Goal: Task Accomplishment & Management: Manage account settings

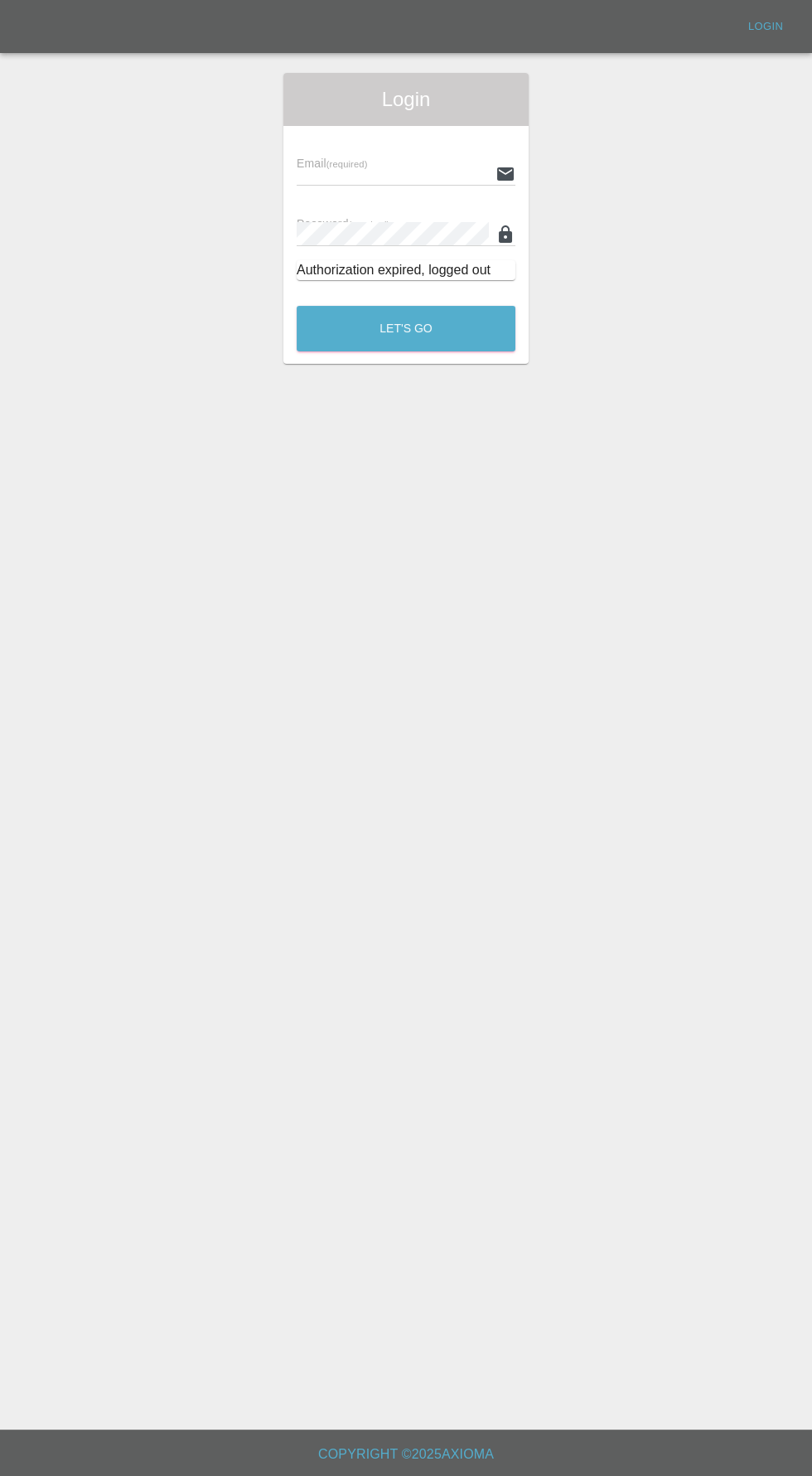
click at [365, 175] on input "text" at bounding box center [392, 173] width 192 height 24
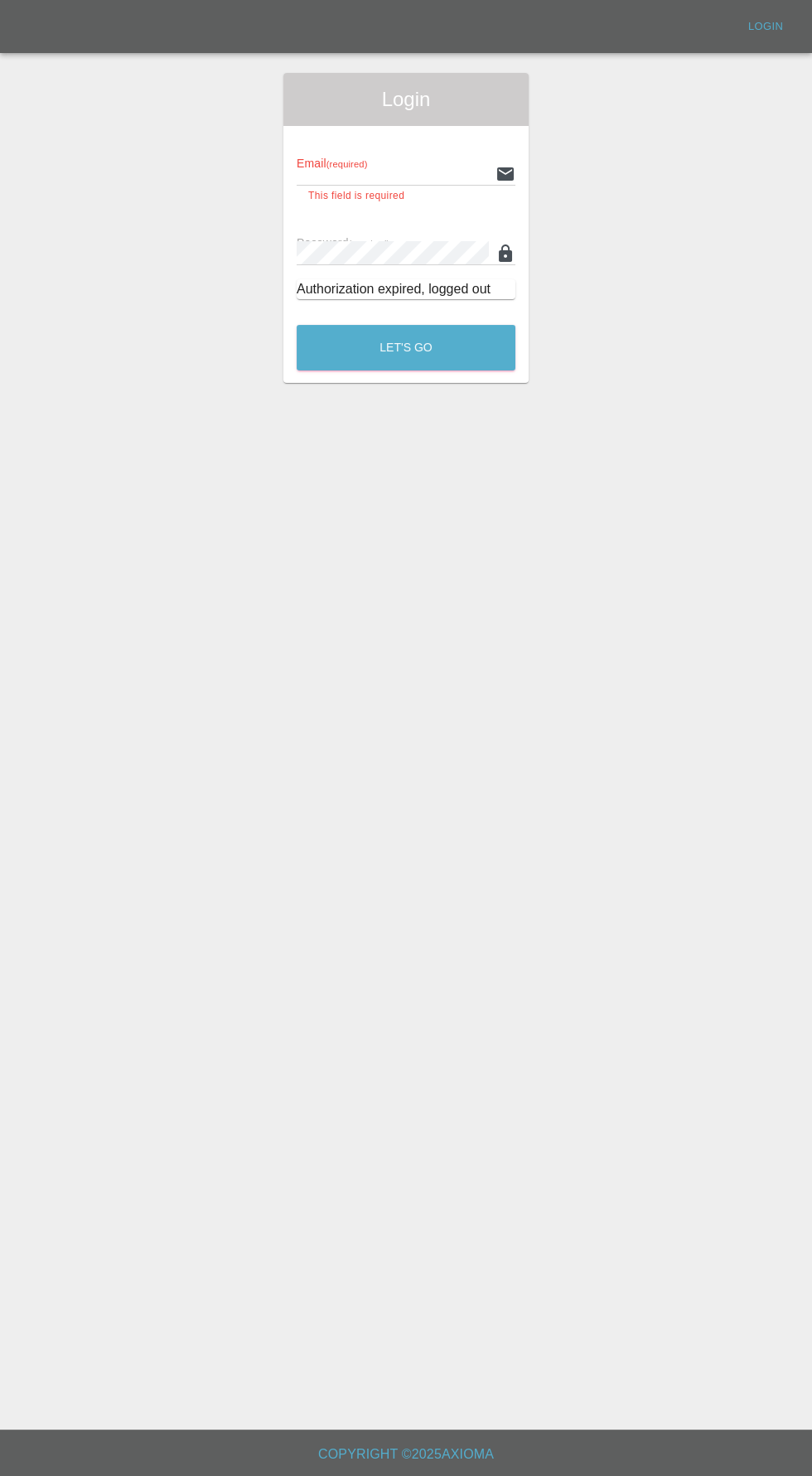
type input "[EMAIL_ADDRESS][DOMAIN_NAME]"
click at [296, 325] on button "Let's Go" at bounding box center [405, 347] width 219 height 46
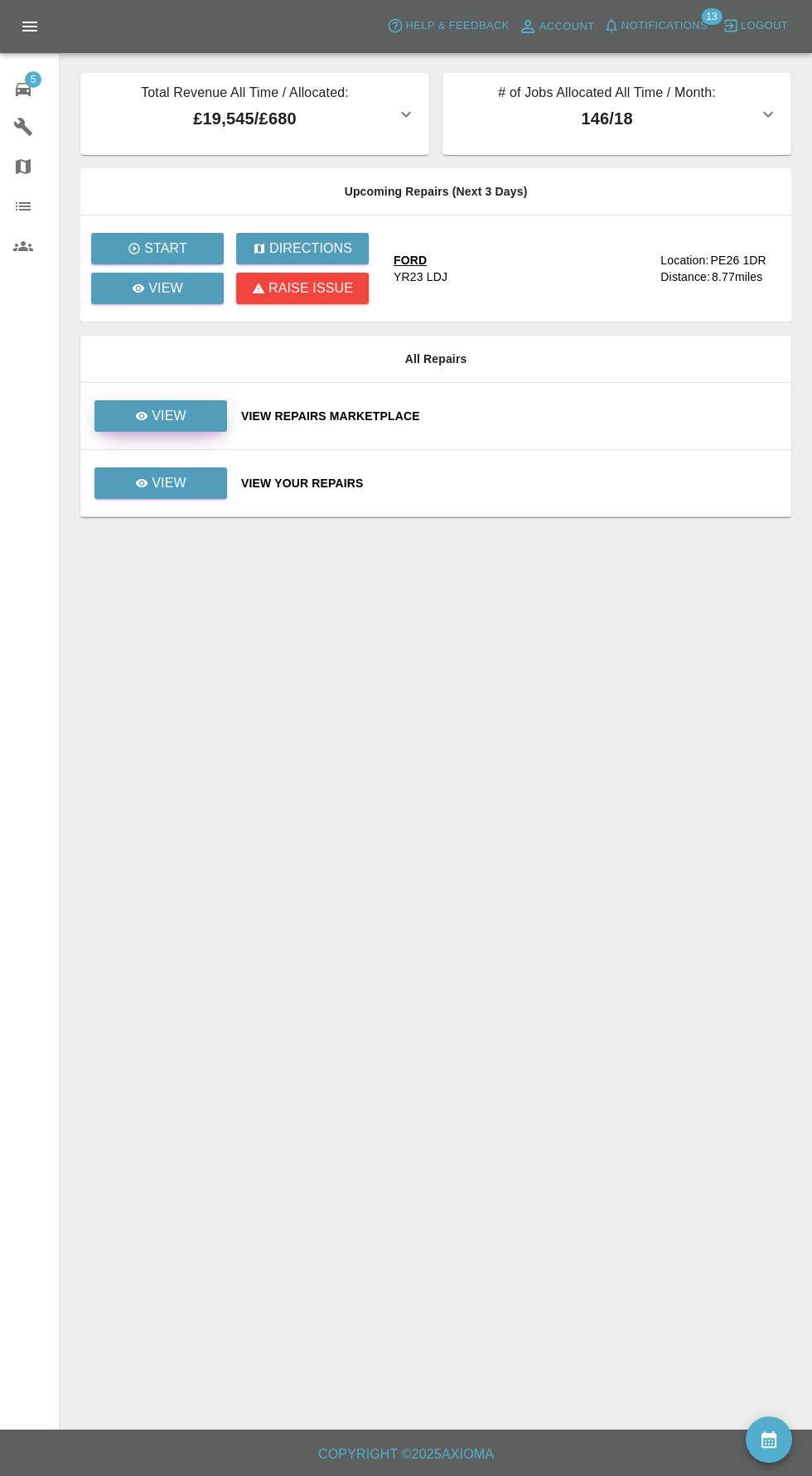
click at [131, 420] on link "View" at bounding box center [160, 416] width 132 height 31
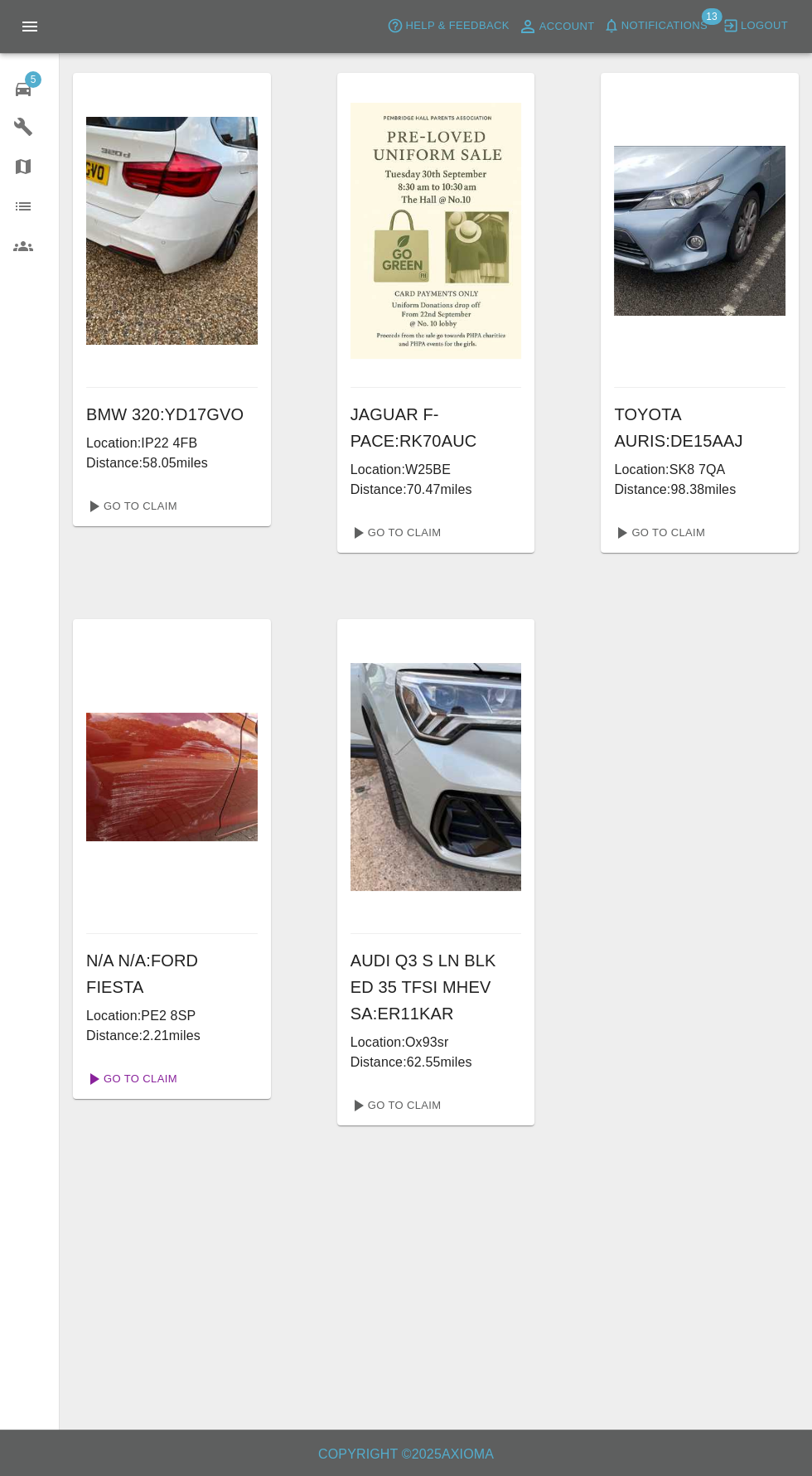
click at [144, 1079] on link "Go To Claim" at bounding box center [130, 1079] width 102 height 26
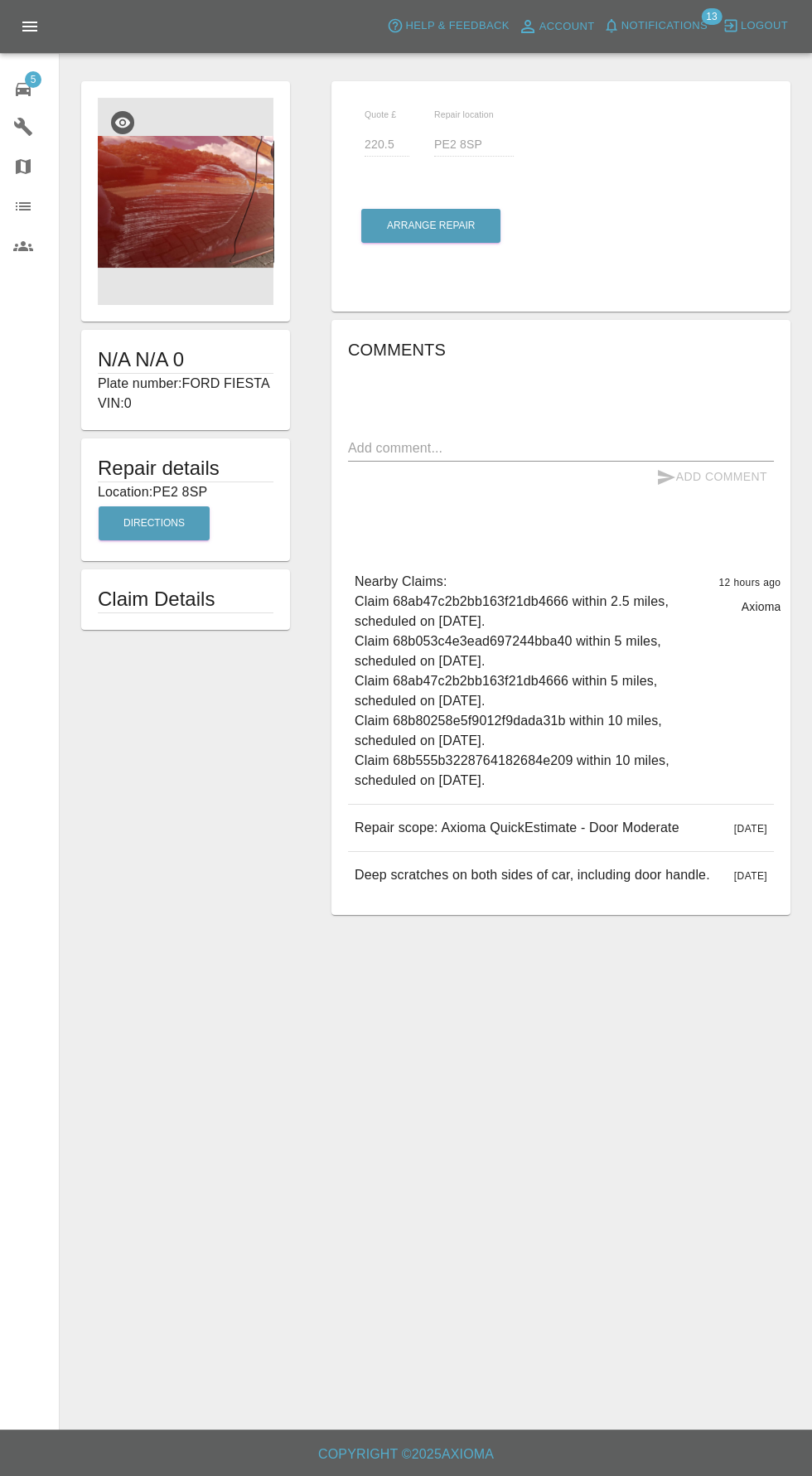
click at [150, 217] on img at bounding box center [186, 201] width 176 height 207
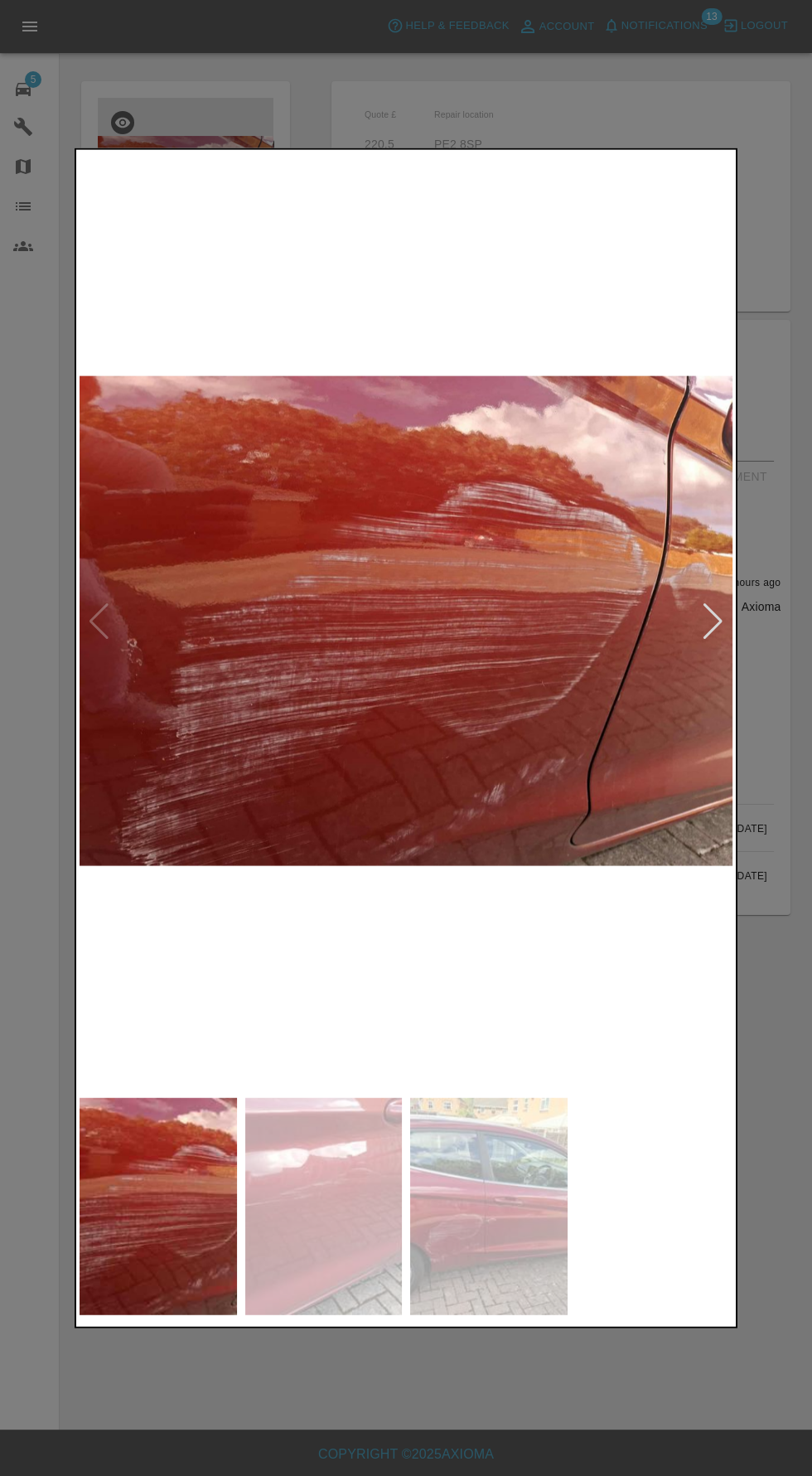
click at [366, 1209] on img at bounding box center [323, 1206] width 157 height 218
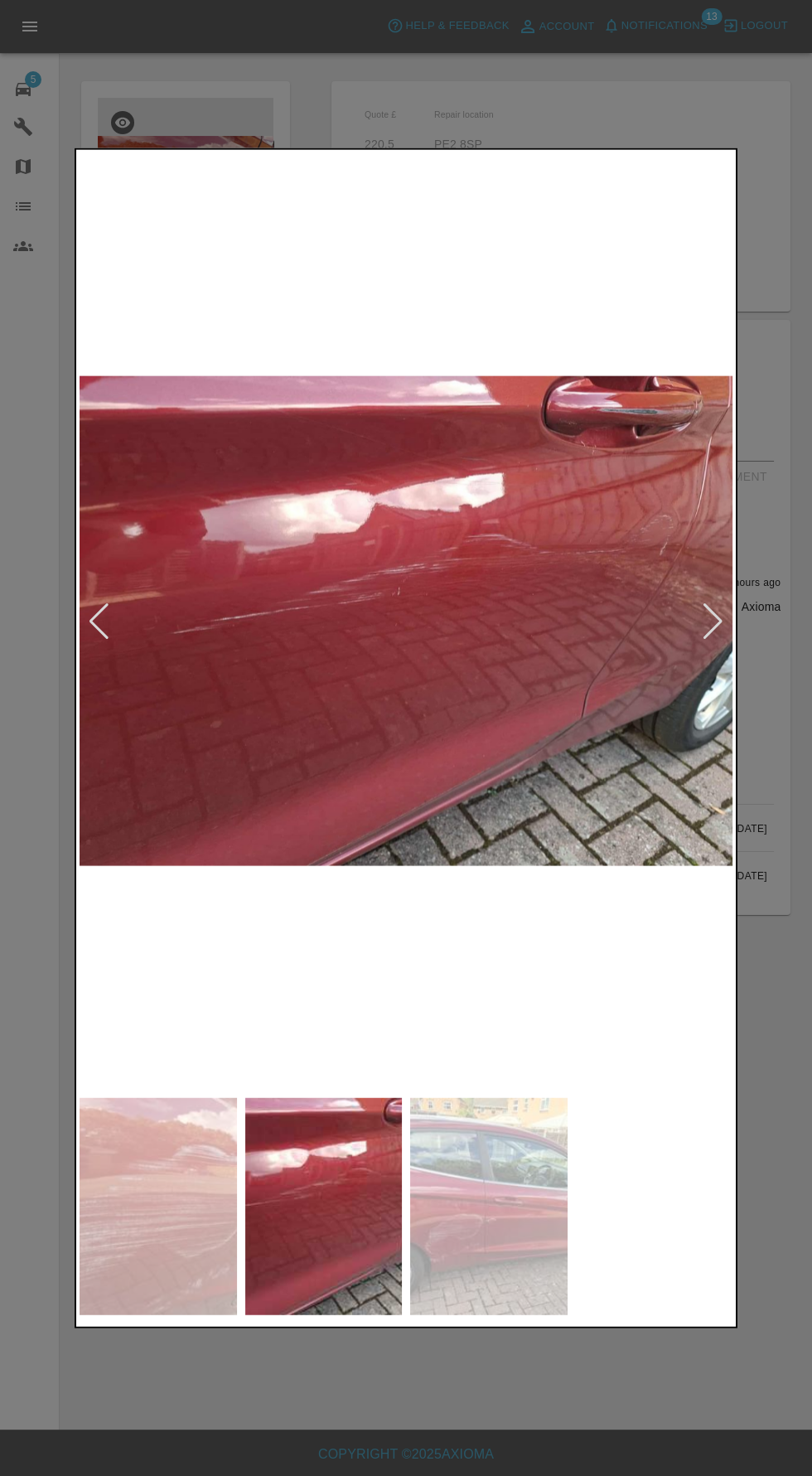
click at [516, 1186] on img at bounding box center [489, 1206] width 157 height 218
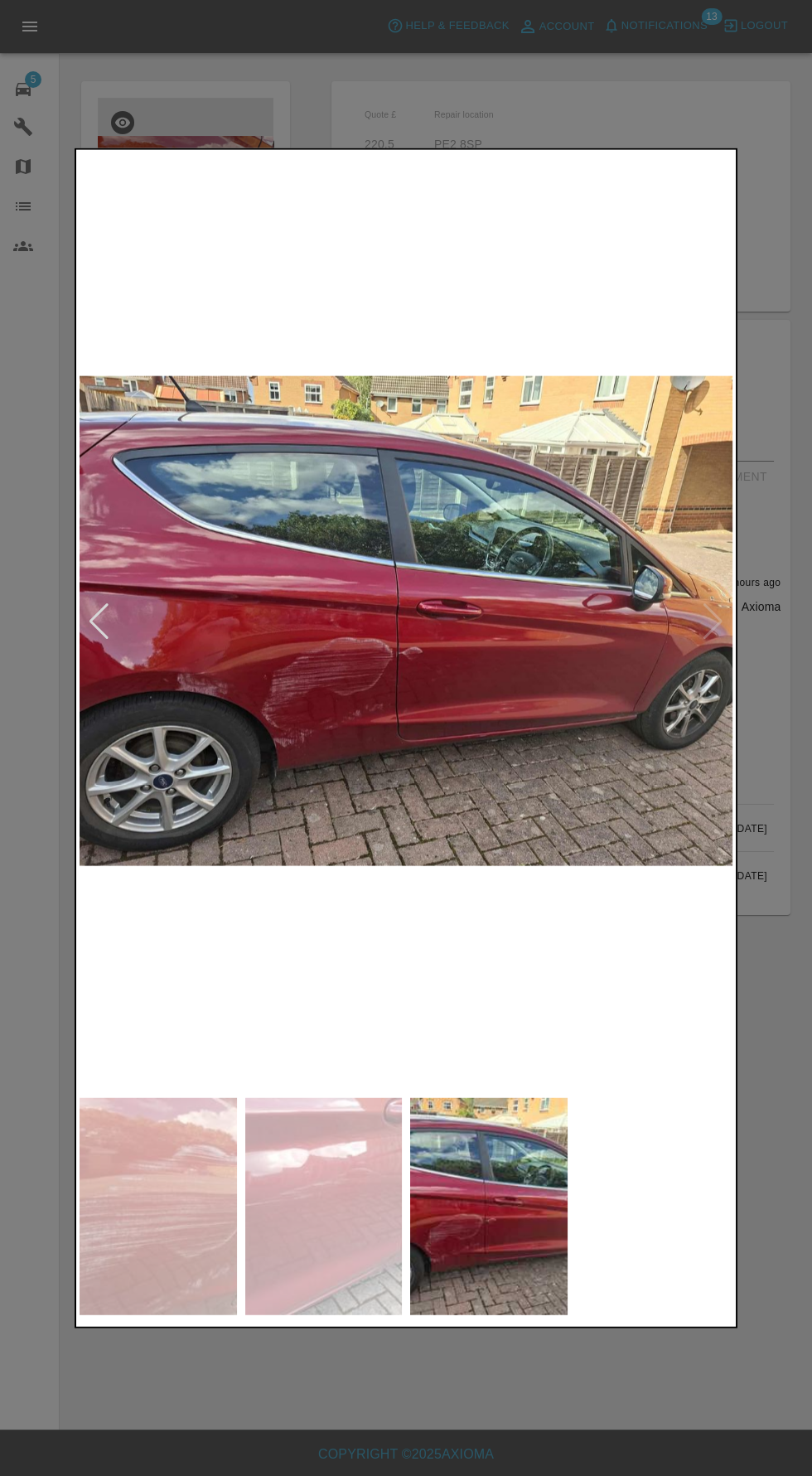
click at [497, 1415] on div at bounding box center [406, 738] width 812 height 1476
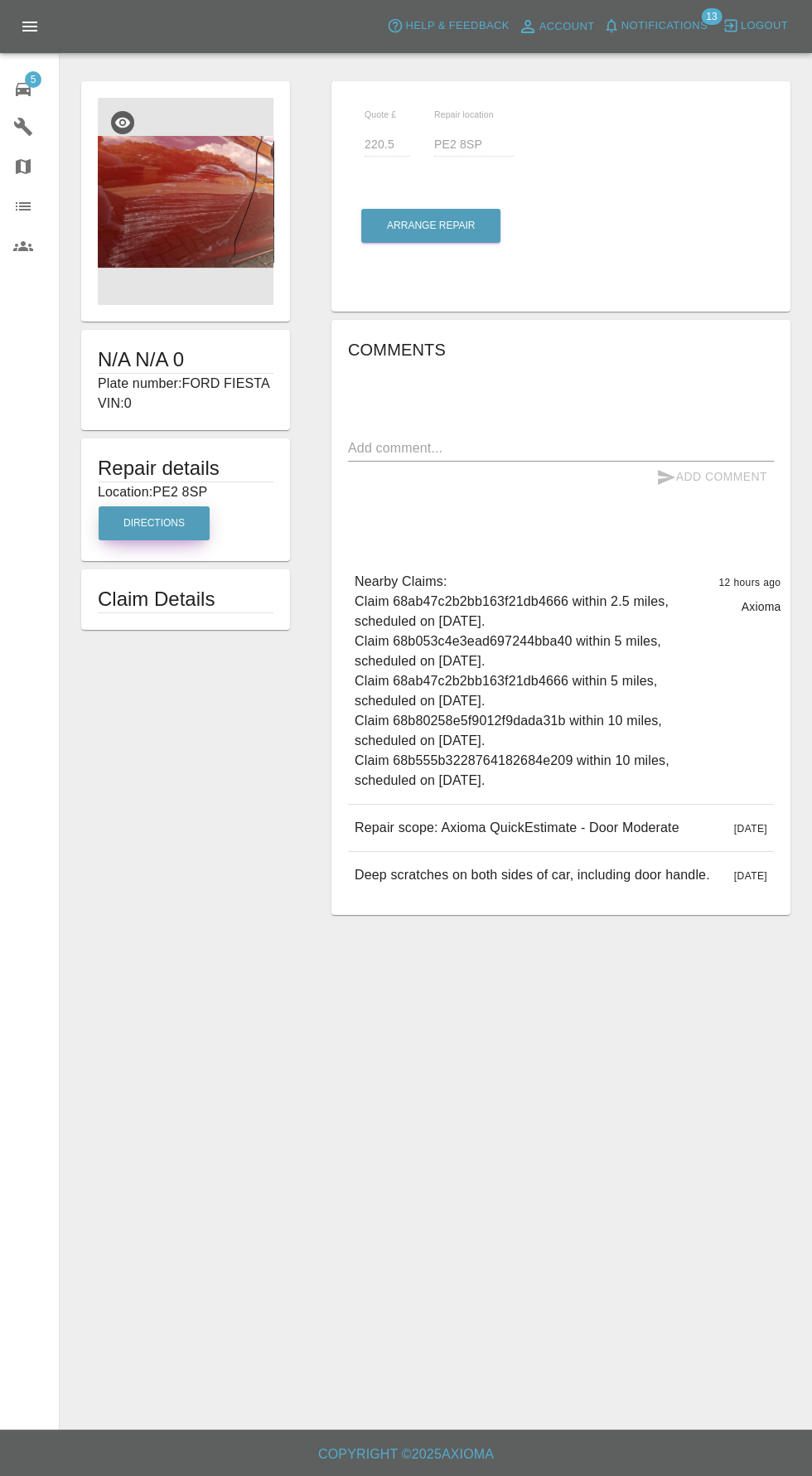
click at [138, 532] on button "Directions" at bounding box center [153, 523] width 111 height 34
click at [127, 204] on img at bounding box center [186, 201] width 176 height 207
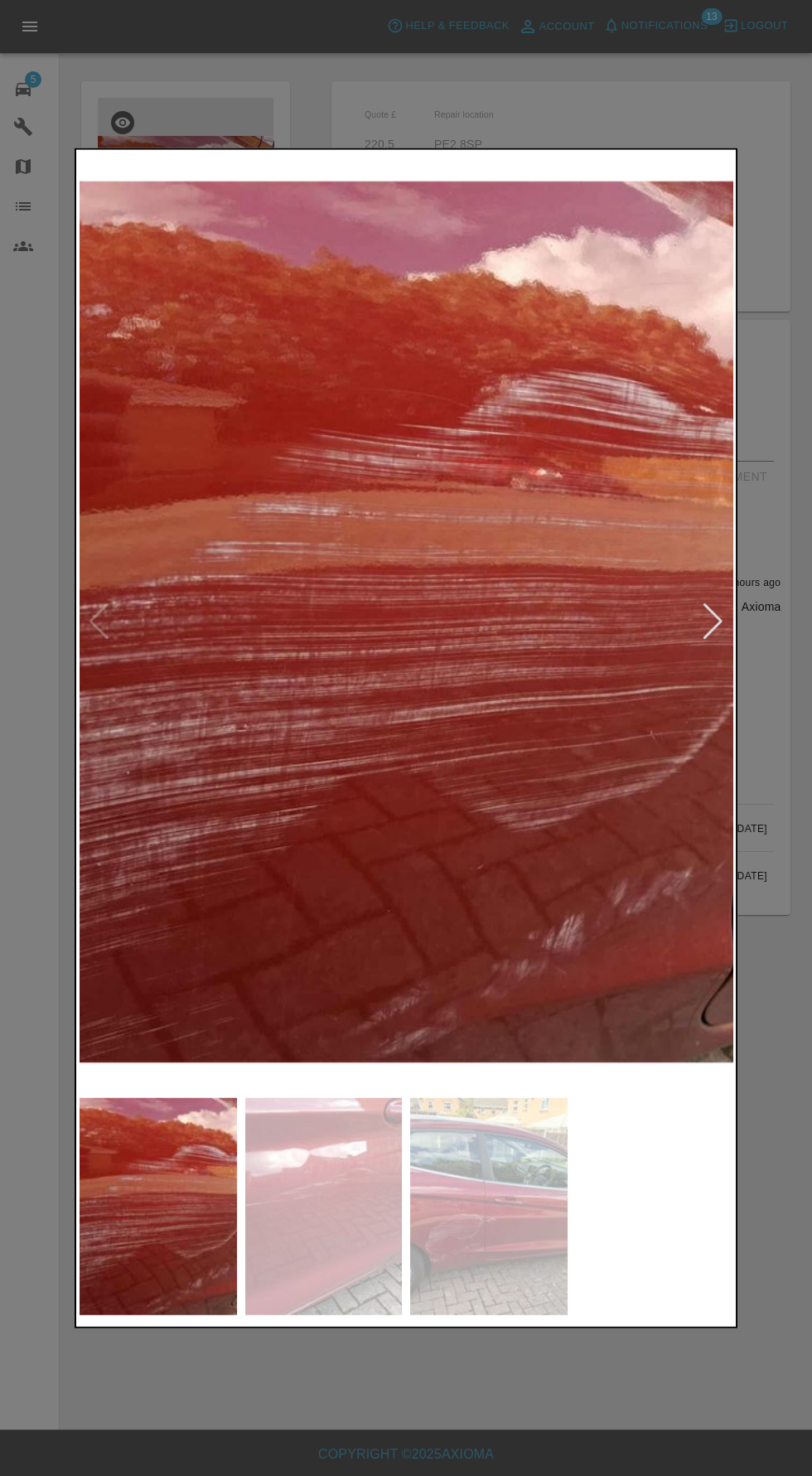
click at [348, 1250] on img at bounding box center [323, 1206] width 157 height 218
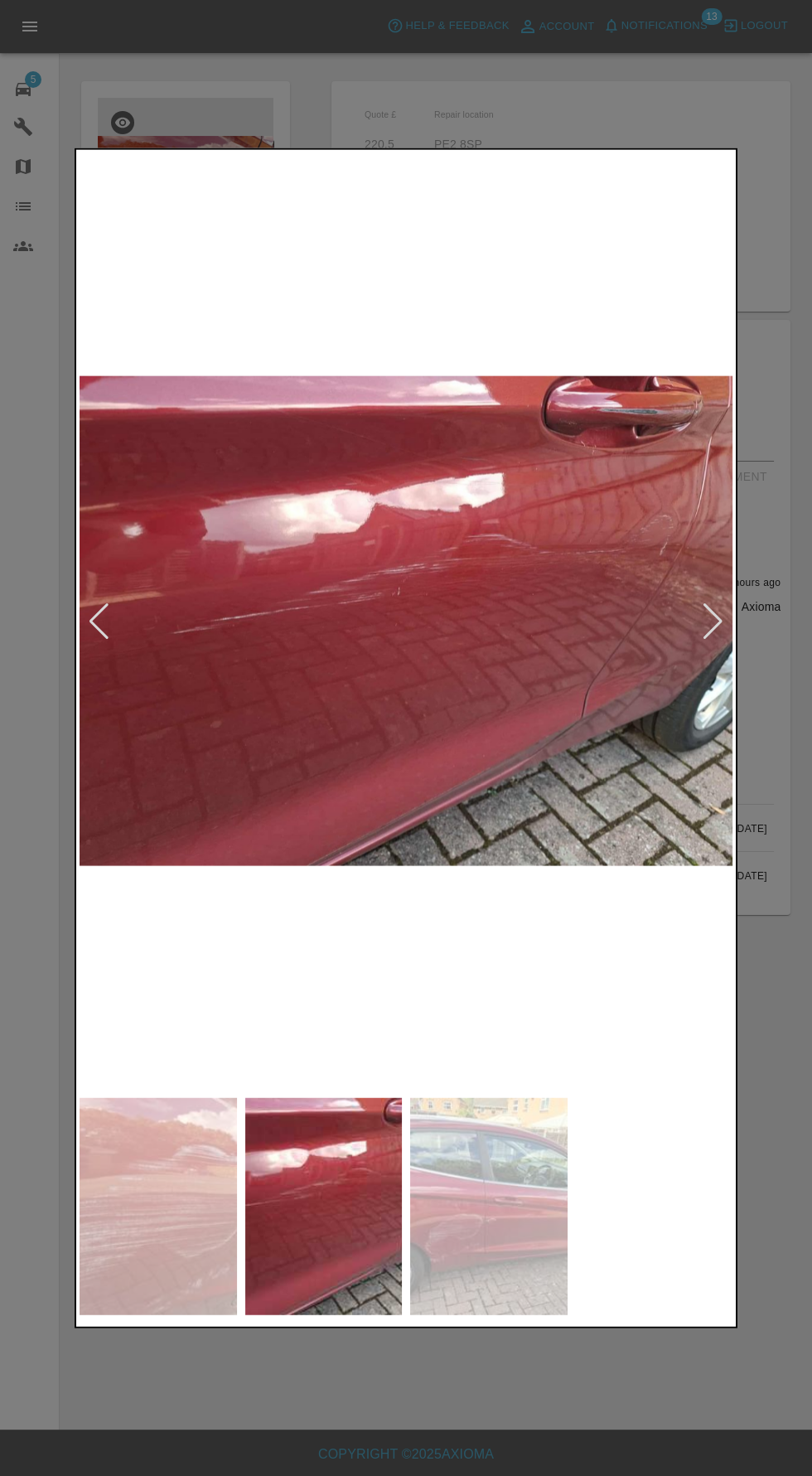
click at [761, 641] on div at bounding box center [406, 738] width 812 height 1476
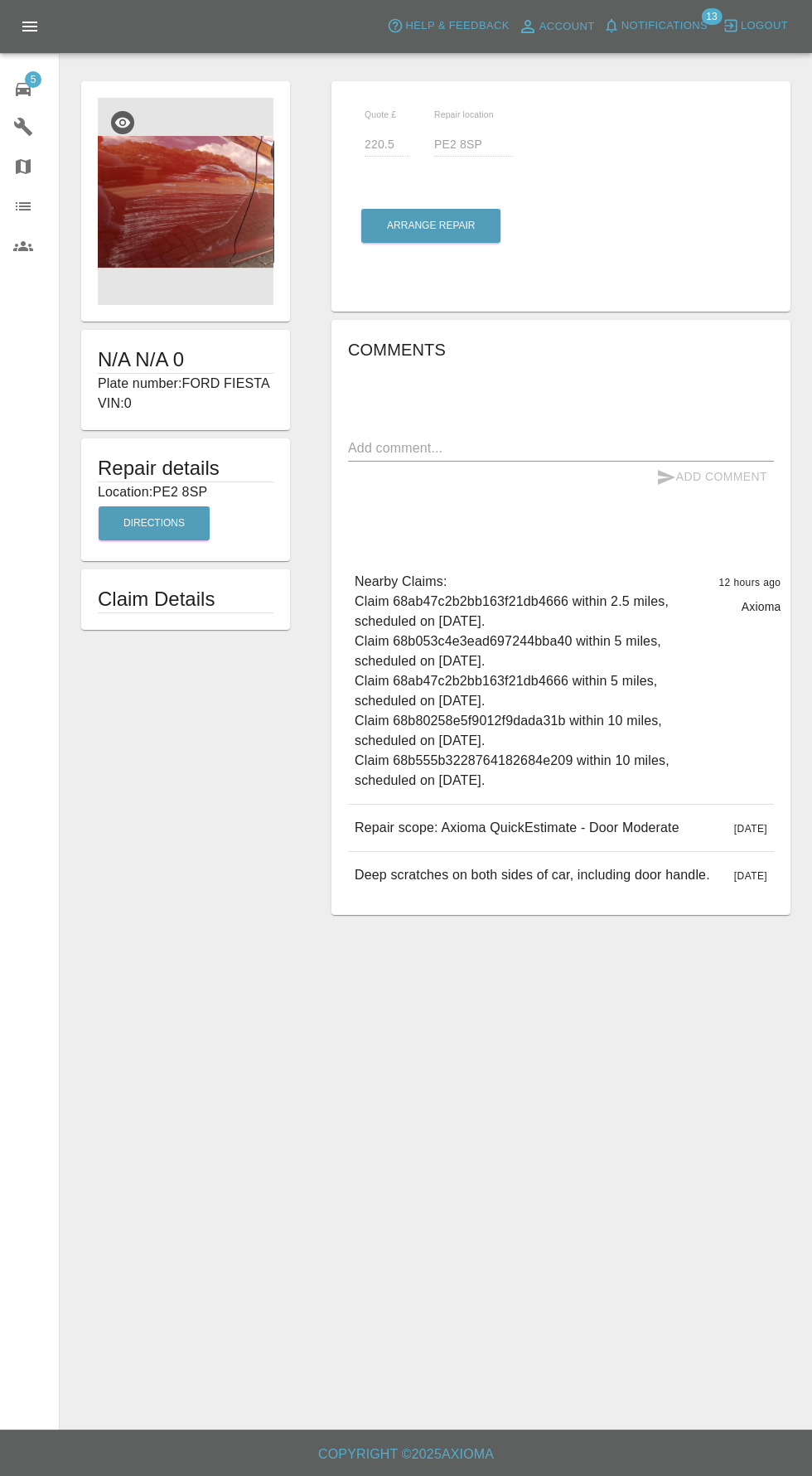
click at [113, 184] on img at bounding box center [186, 201] width 176 height 207
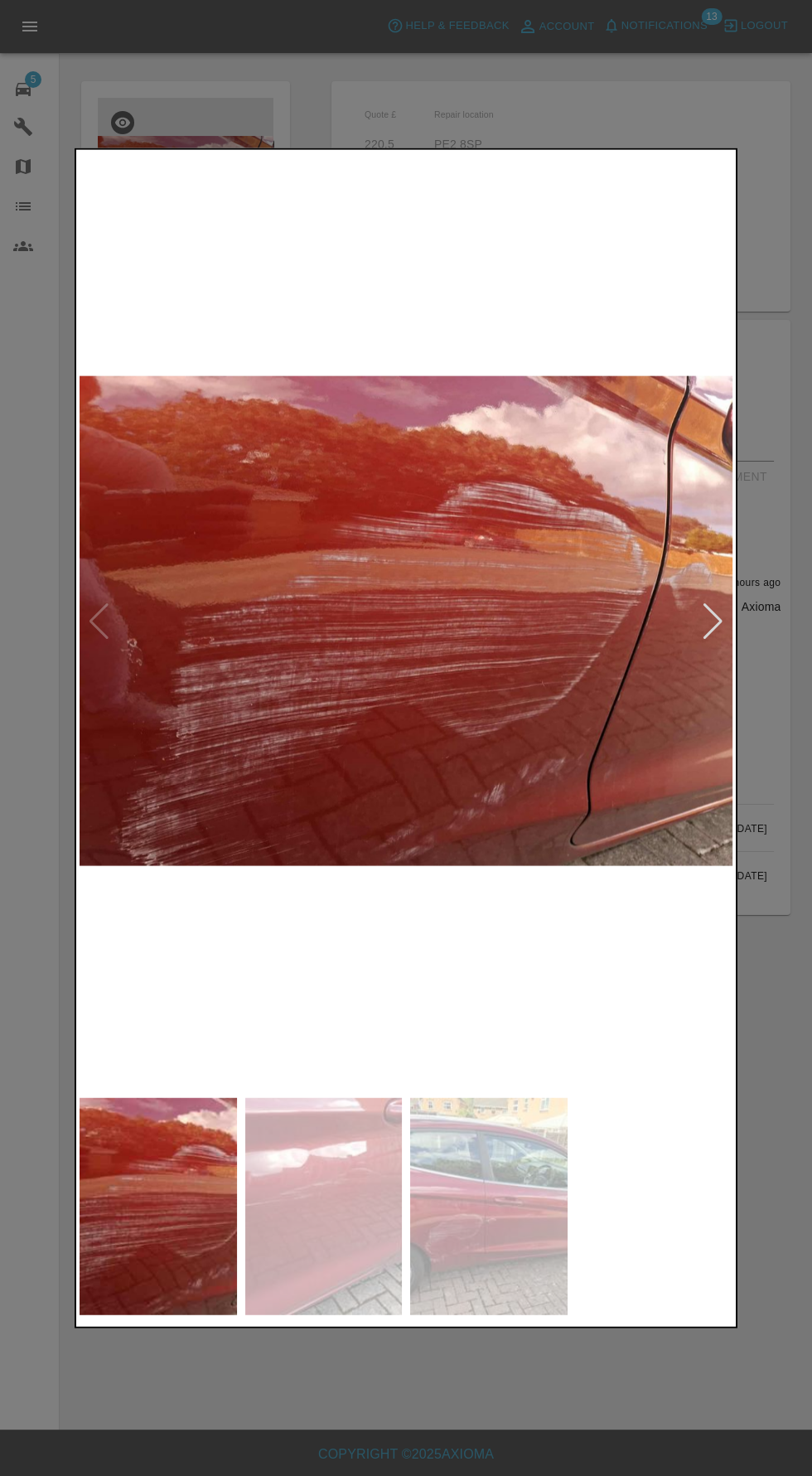
click at [501, 1253] on img at bounding box center [489, 1206] width 157 height 218
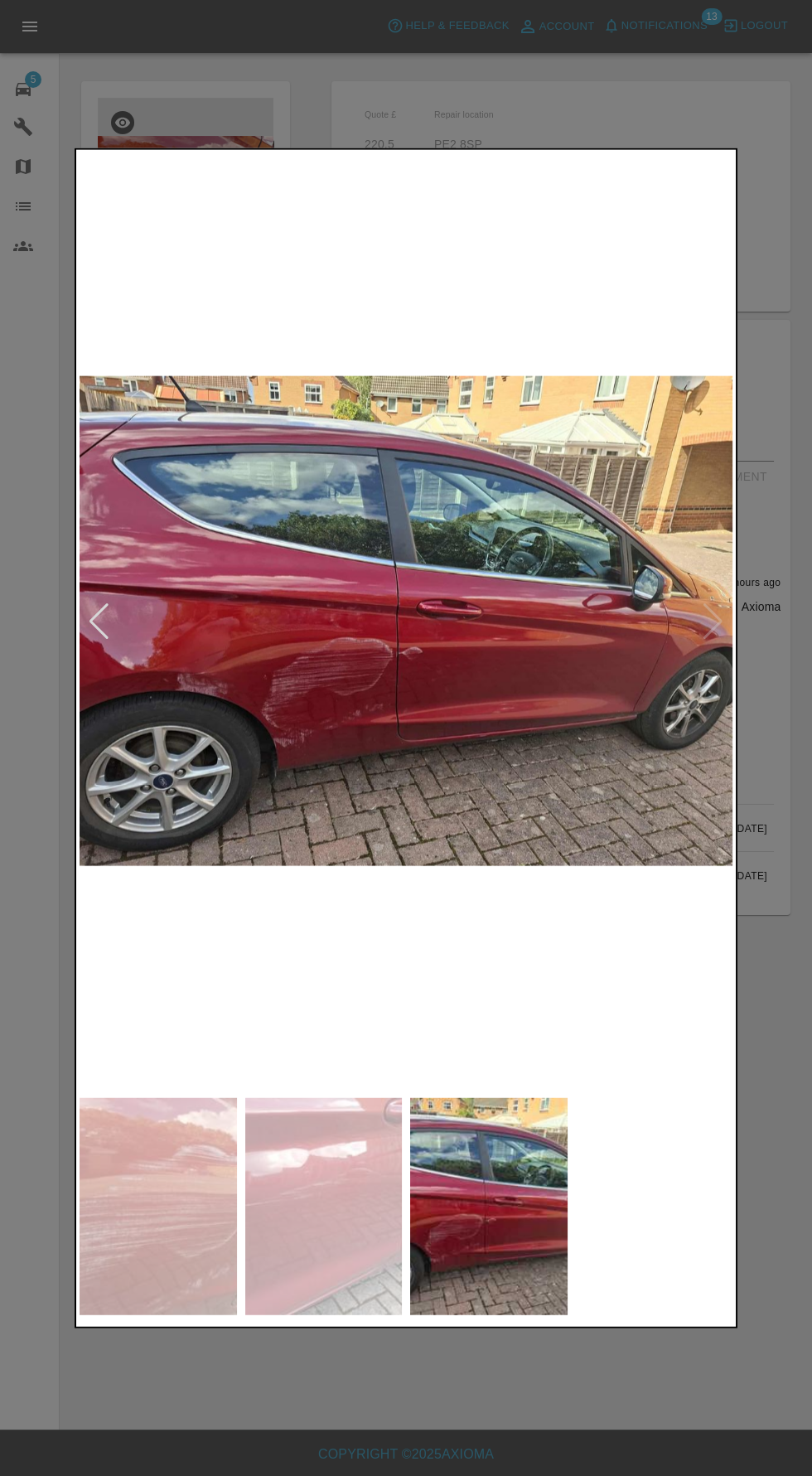
click at [332, 1219] on img at bounding box center [323, 1206] width 157 height 218
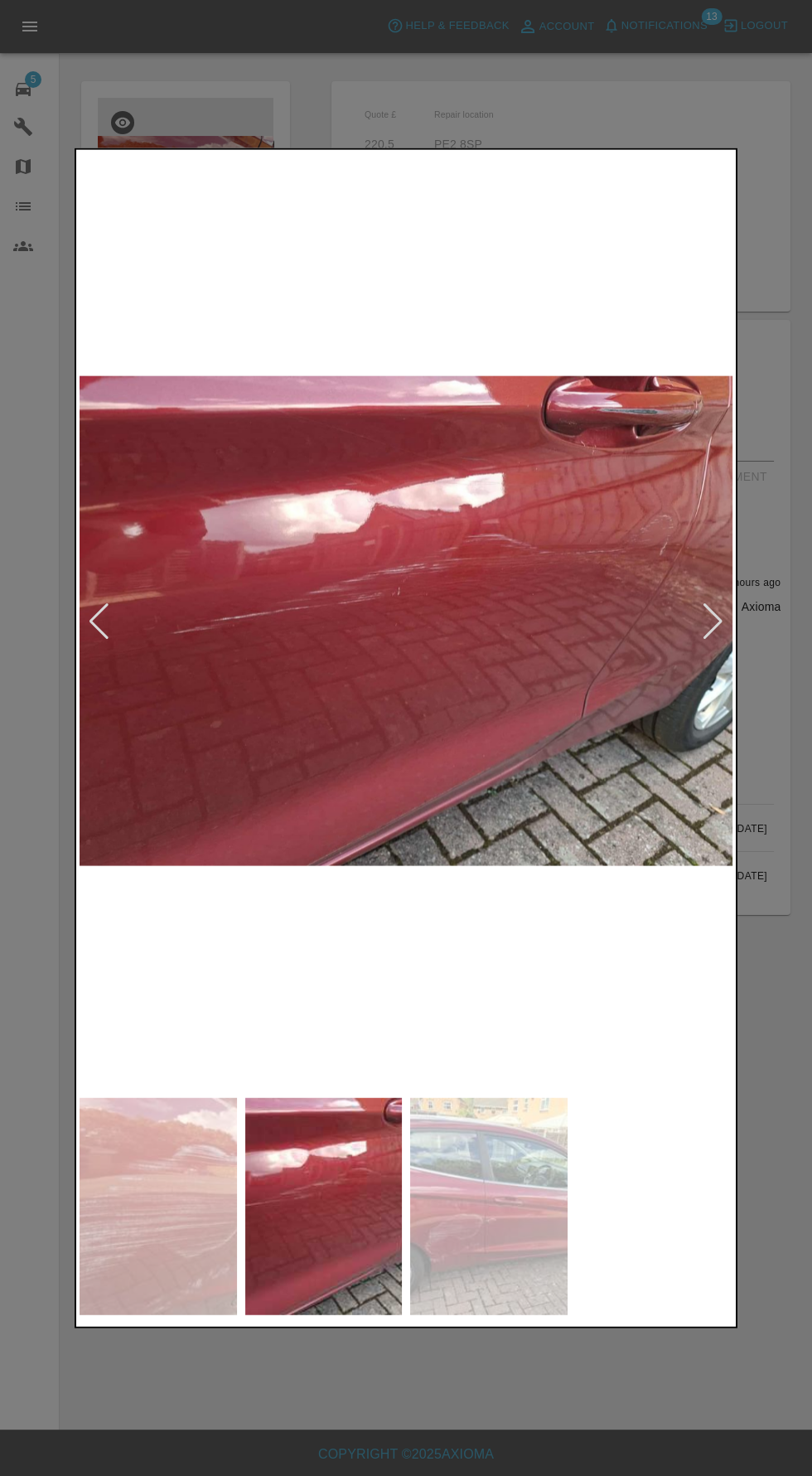
click at [177, 1177] on img at bounding box center [158, 1206] width 157 height 218
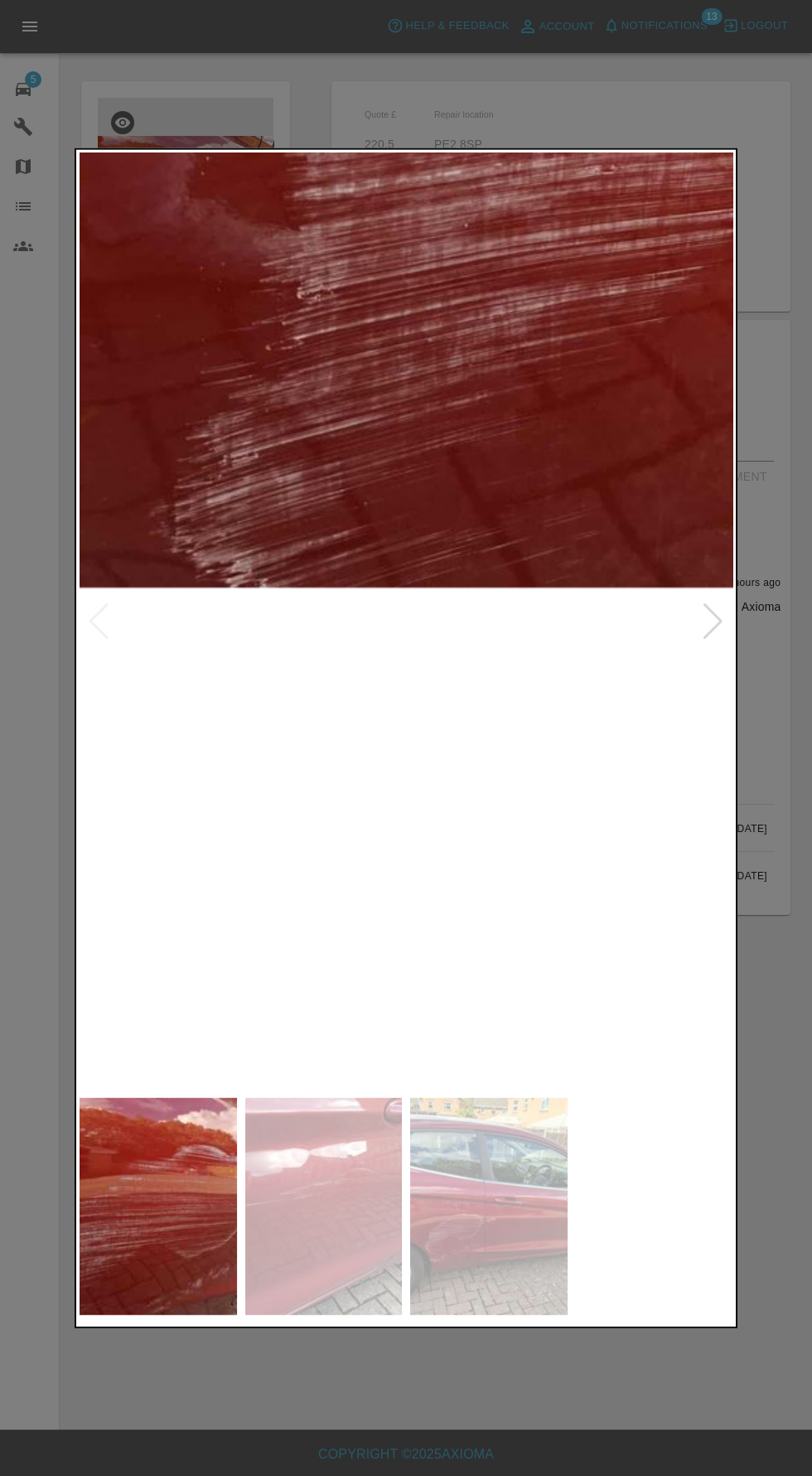
click at [441, 1407] on div at bounding box center [406, 738] width 812 height 1476
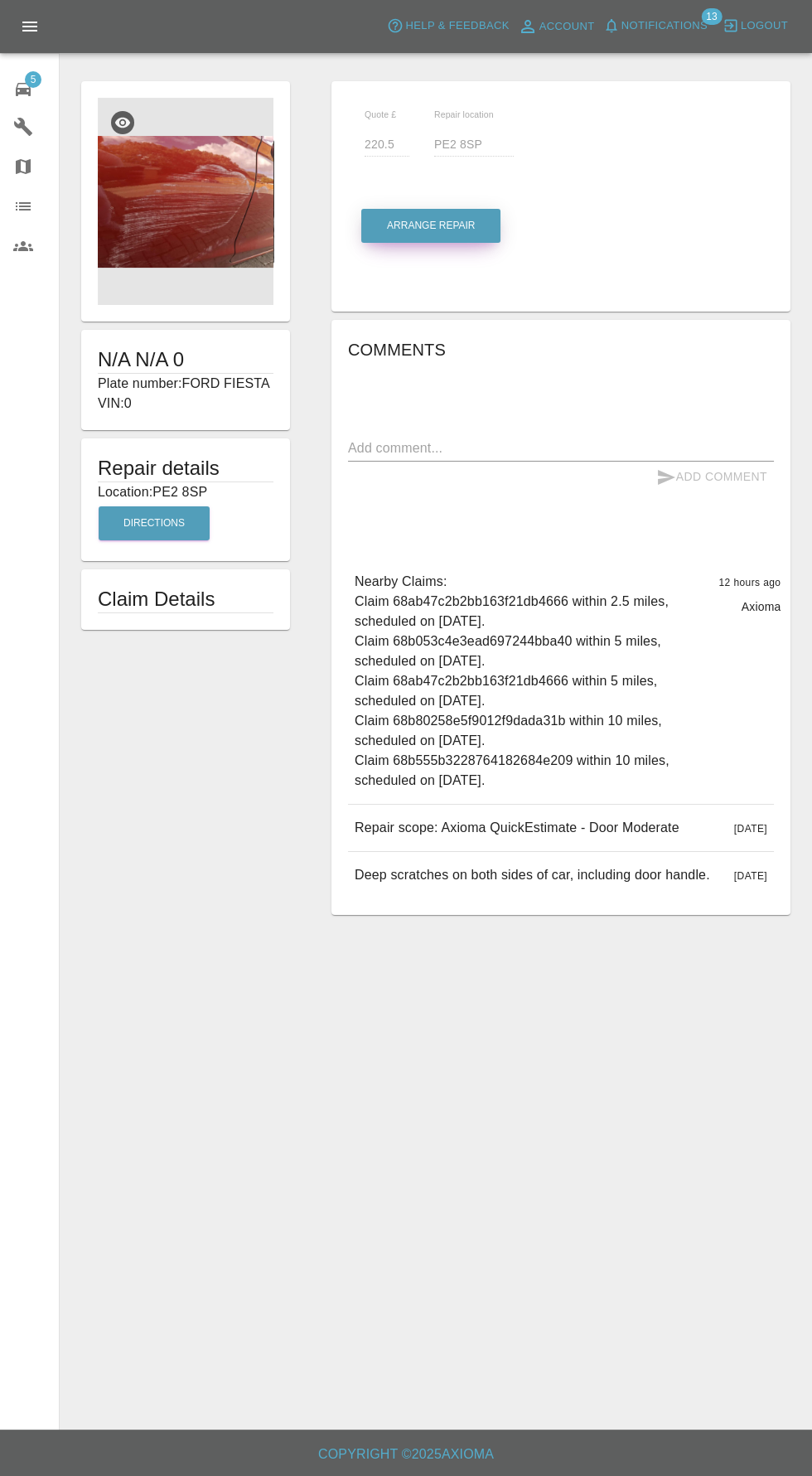
click at [389, 236] on button "Arrange Repair" at bounding box center [430, 225] width 139 height 34
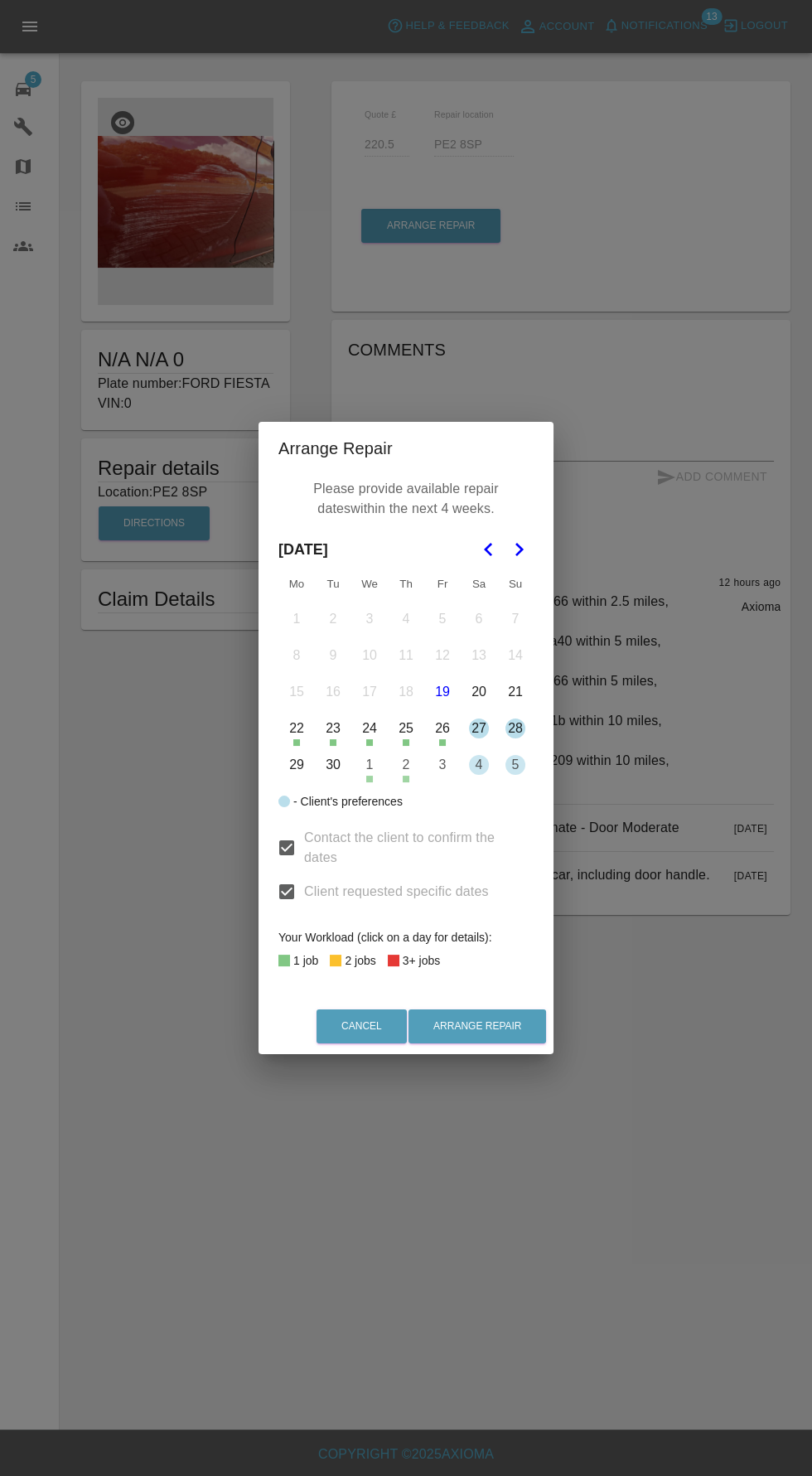
click at [524, 540] on icon "Go to the Next Month" at bounding box center [519, 549] width 19 height 19
click at [486, 541] on icon "Go to the Previous Month" at bounding box center [489, 549] width 19 height 19
click at [515, 546] on icon "Go to the Next Month" at bounding box center [519, 549] width 19 height 19
click at [473, 732] on button "25" at bounding box center [479, 729] width 35 height 35
click at [515, 690] on button "19" at bounding box center [515, 692] width 35 height 35
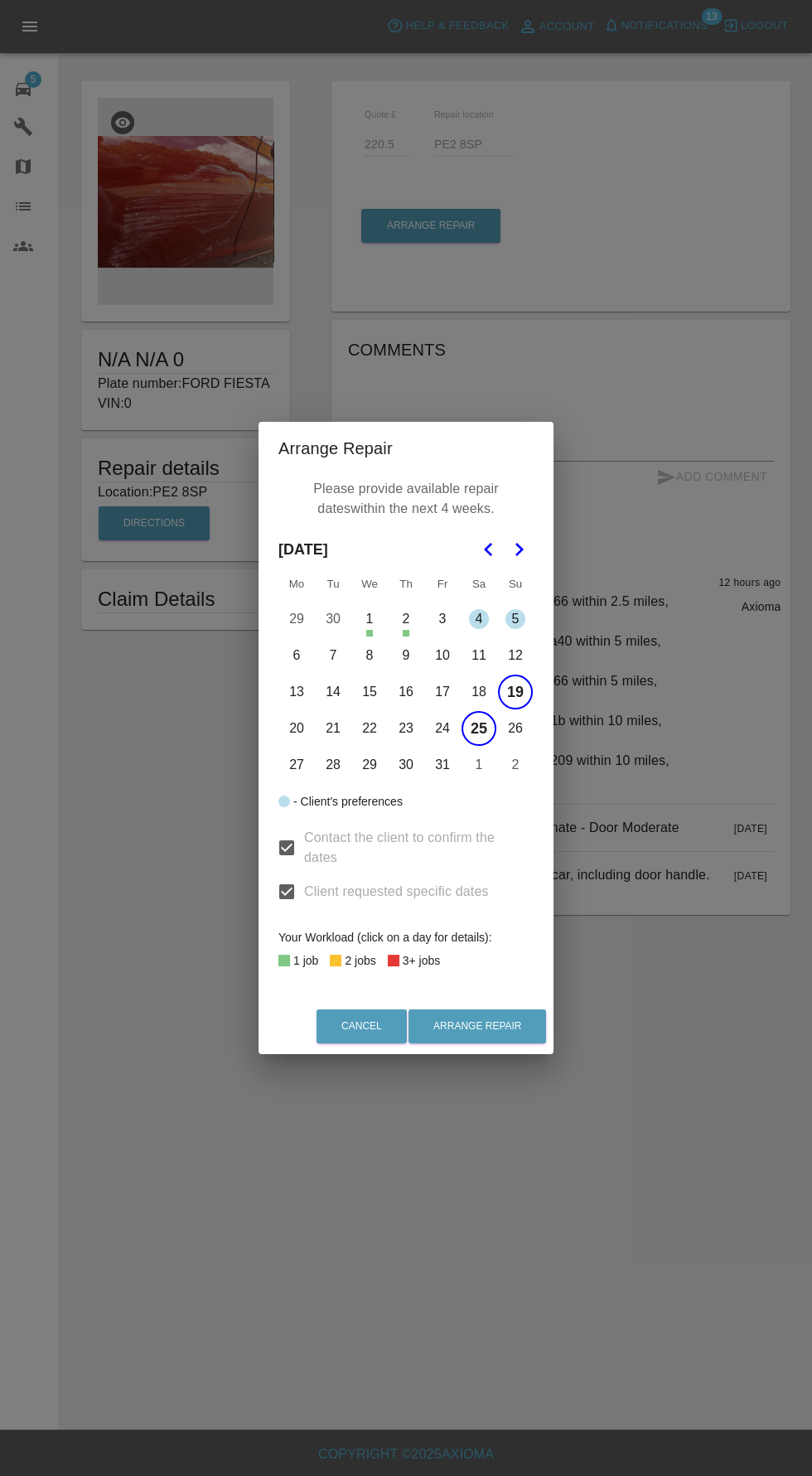
click at [480, 728] on button "25" at bounding box center [479, 729] width 35 height 35
click at [298, 696] on button "13" at bounding box center [296, 692] width 35 height 35
click at [332, 691] on button "14" at bounding box center [333, 692] width 35 height 35
click at [362, 689] on button "15" at bounding box center [369, 692] width 35 height 35
click at [517, 691] on button "19" at bounding box center [515, 692] width 35 height 35
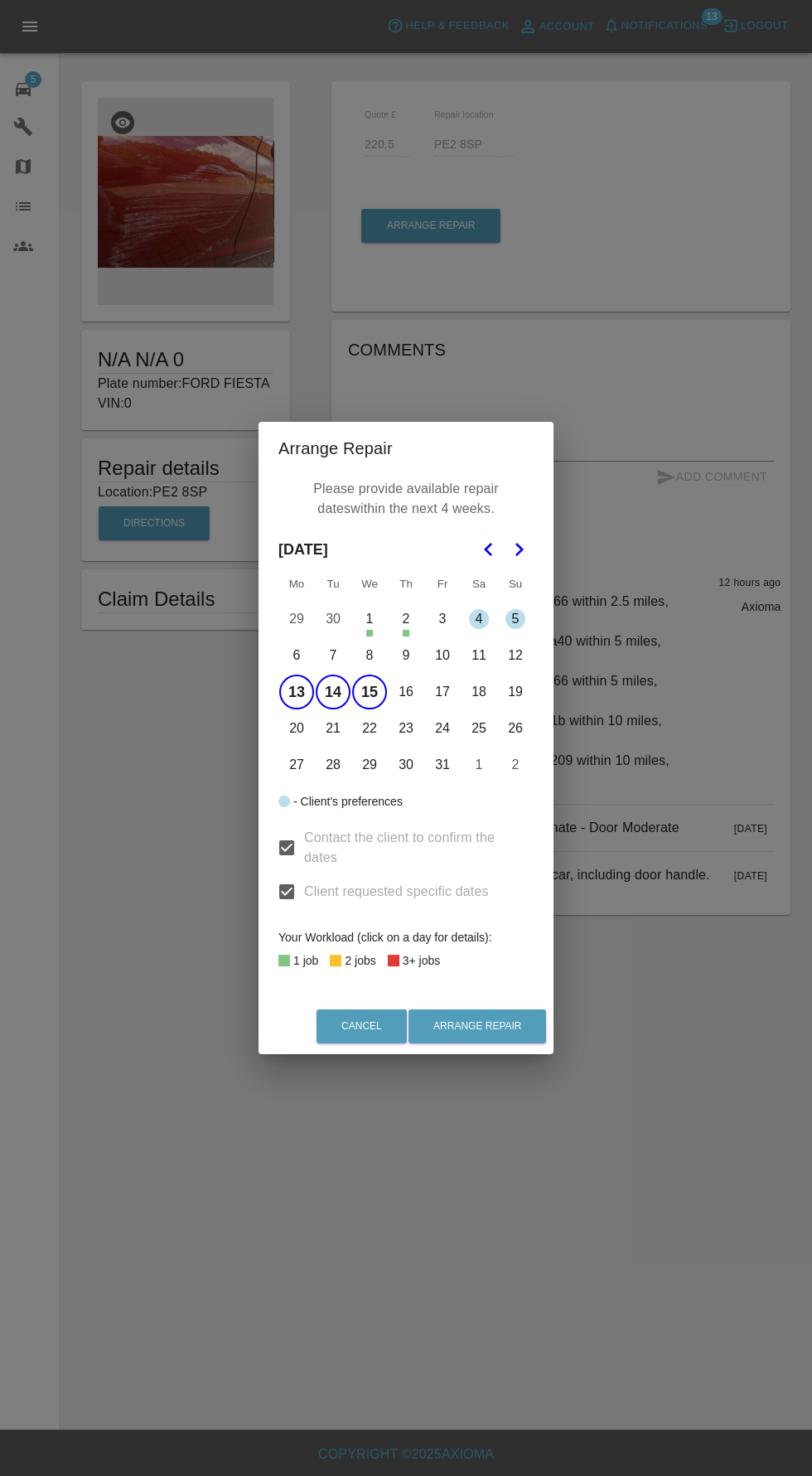
click at [295, 691] on button "13" at bounding box center [296, 692] width 35 height 35
click at [294, 691] on button "13" at bounding box center [296, 692] width 35 height 35
click at [332, 728] on button "21" at bounding box center [333, 729] width 35 height 35
click at [294, 691] on button "13" at bounding box center [296, 692] width 35 height 35
click at [368, 728] on button "22" at bounding box center [369, 729] width 35 height 35
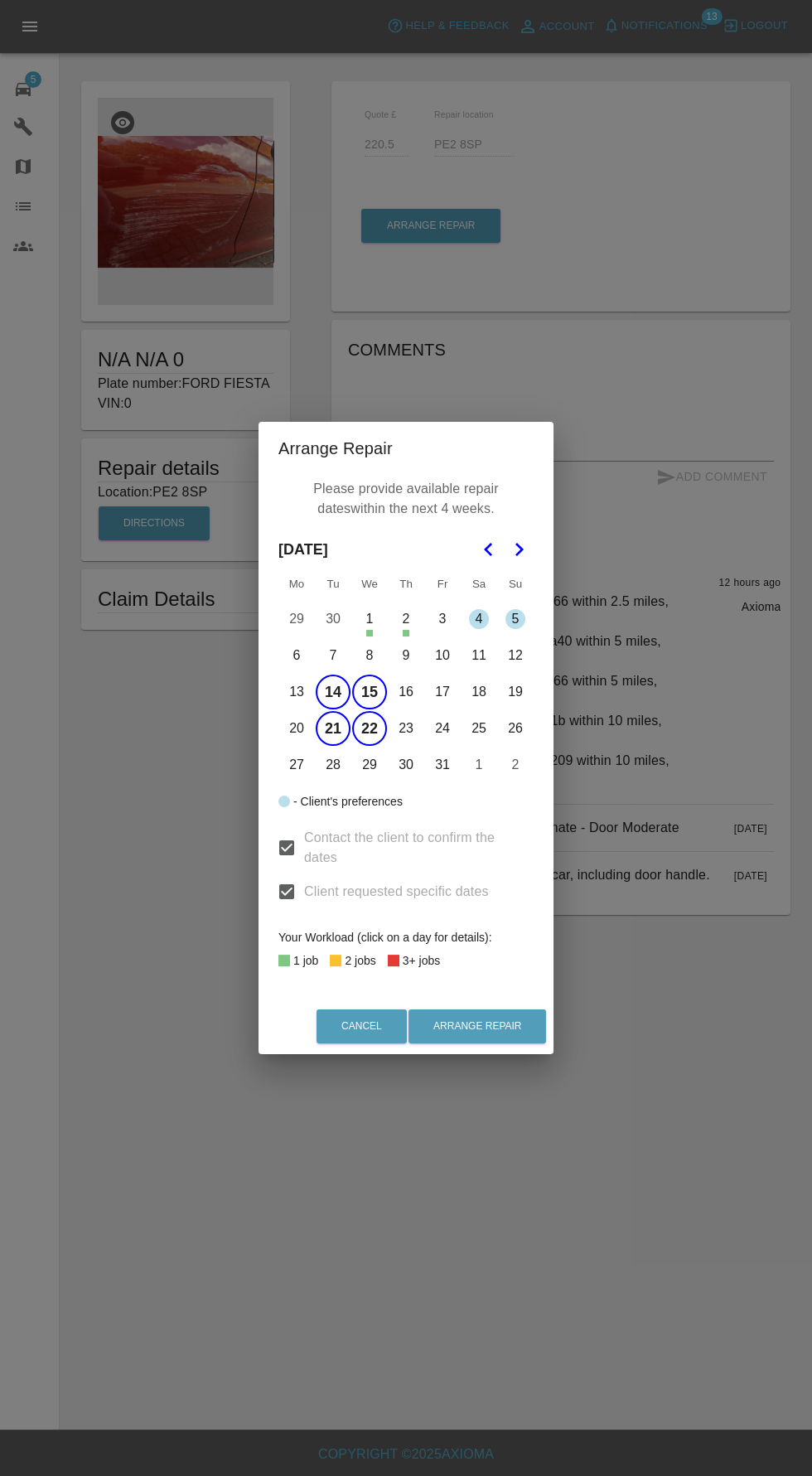
click at [338, 700] on button "14" at bounding box center [333, 692] width 35 height 35
click at [368, 655] on button "8" at bounding box center [369, 656] width 35 height 35
click at [332, 655] on button "7" at bounding box center [333, 656] width 35 height 35
click at [405, 655] on button "9" at bounding box center [406, 656] width 35 height 35
click at [370, 692] on button "15" at bounding box center [369, 692] width 35 height 35
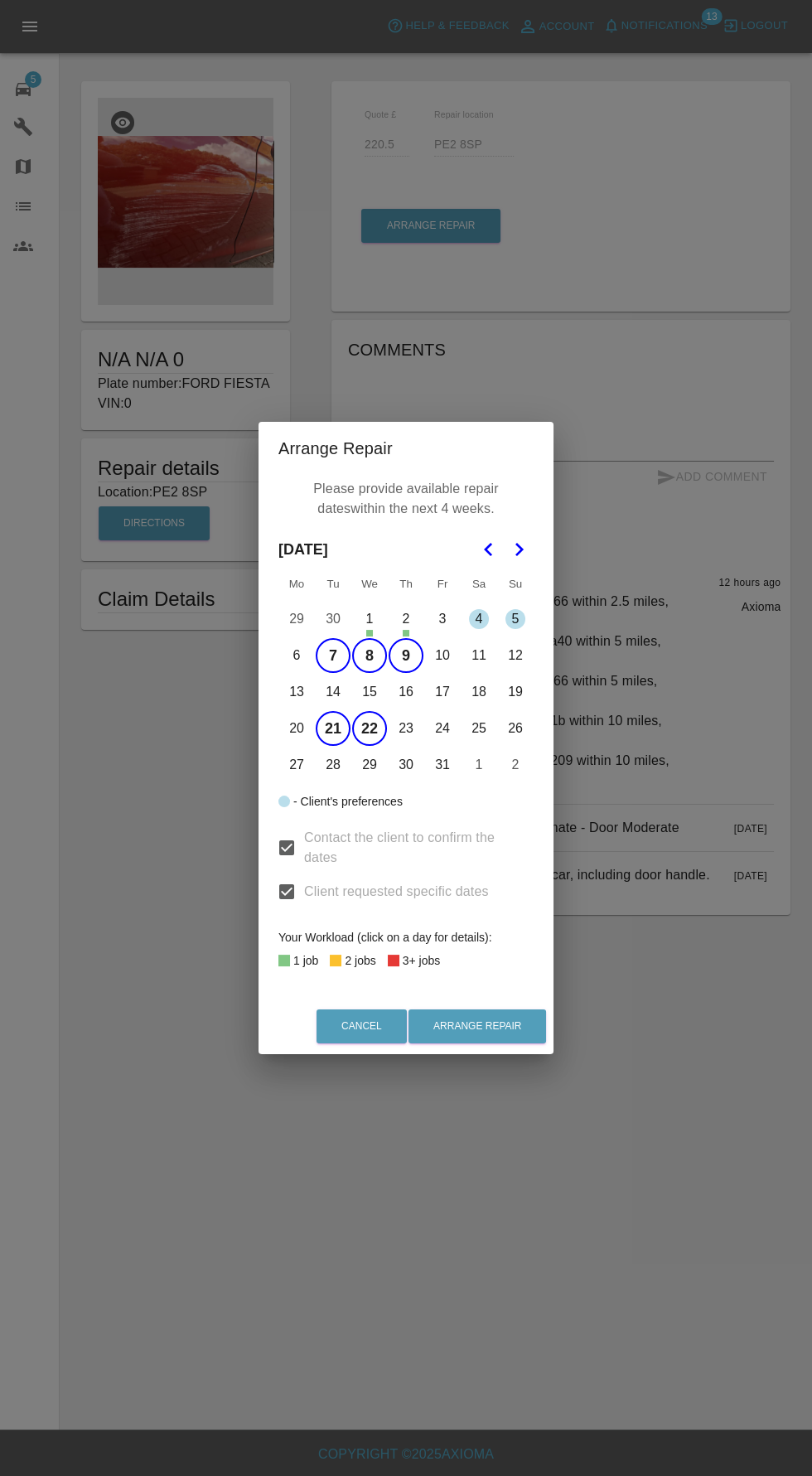
click at [368, 728] on button "22" at bounding box center [369, 729] width 35 height 35
click at [332, 728] on button "21" at bounding box center [333, 729] width 35 height 35
click at [537, 1074] on div "Arrange Repair Please provide available repair dates within the next 4 weeks. […" at bounding box center [406, 738] width 812 height 1476
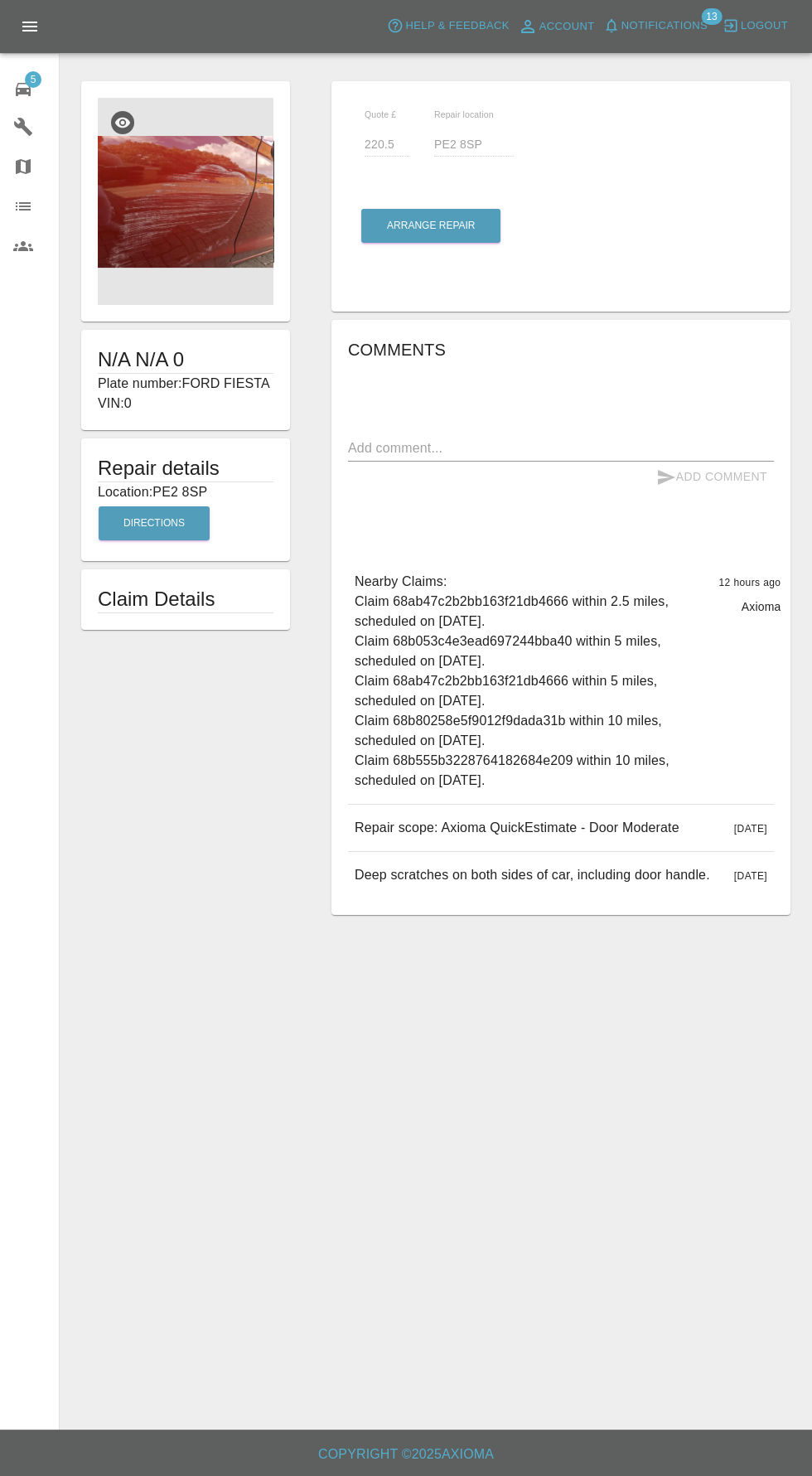
click at [509, 1035] on main "N/A N/A 0 Plate number: FORD FIESTA VIN: 0 Repair details Location: PE2 8SP Dir…" at bounding box center [406, 714] width 812 height 1429
click at [407, 235] on button "Arrange Repair" at bounding box center [430, 225] width 139 height 34
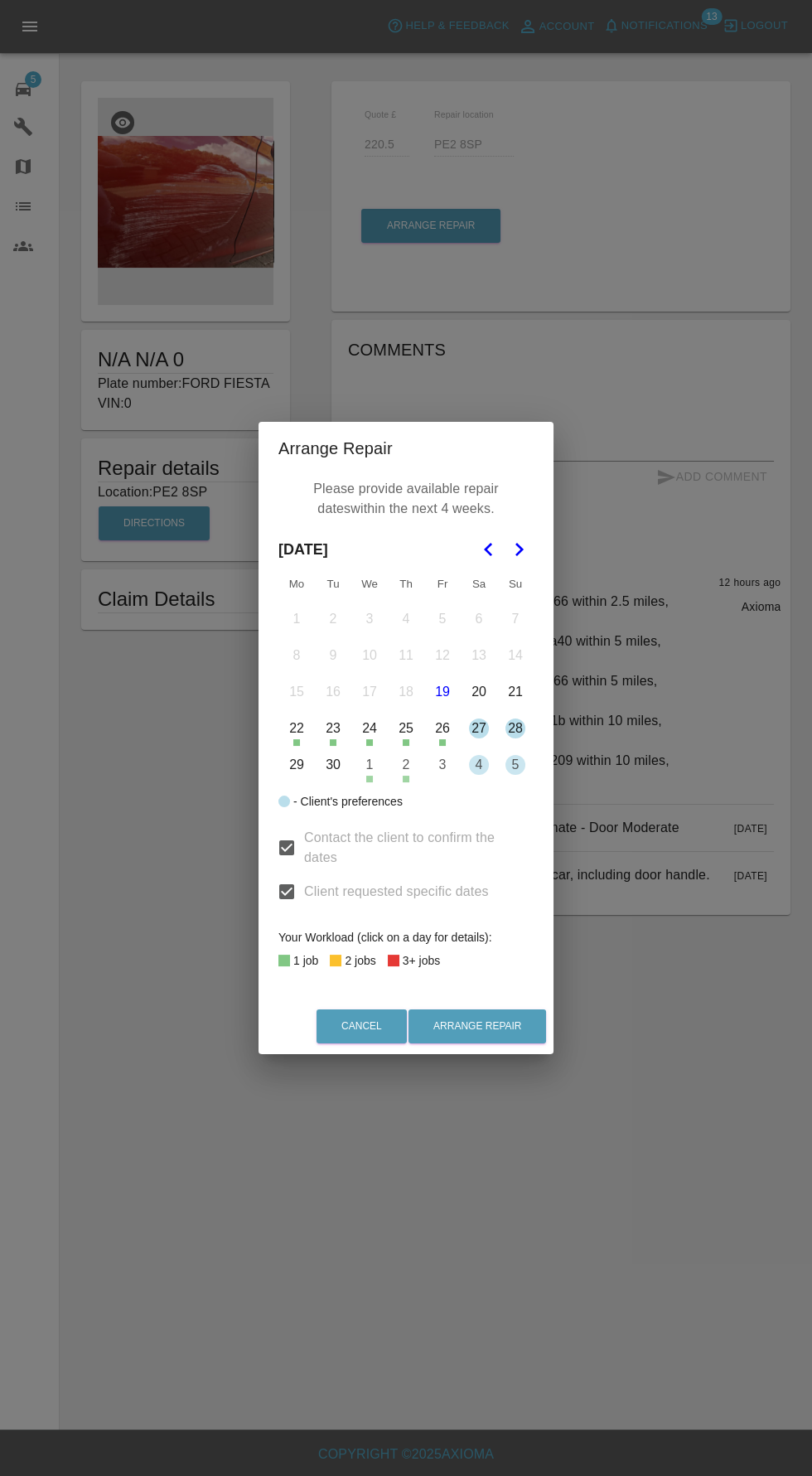
click at [519, 549] on icon "Go to the Next Month" at bounding box center [519, 549] width 19 height 19
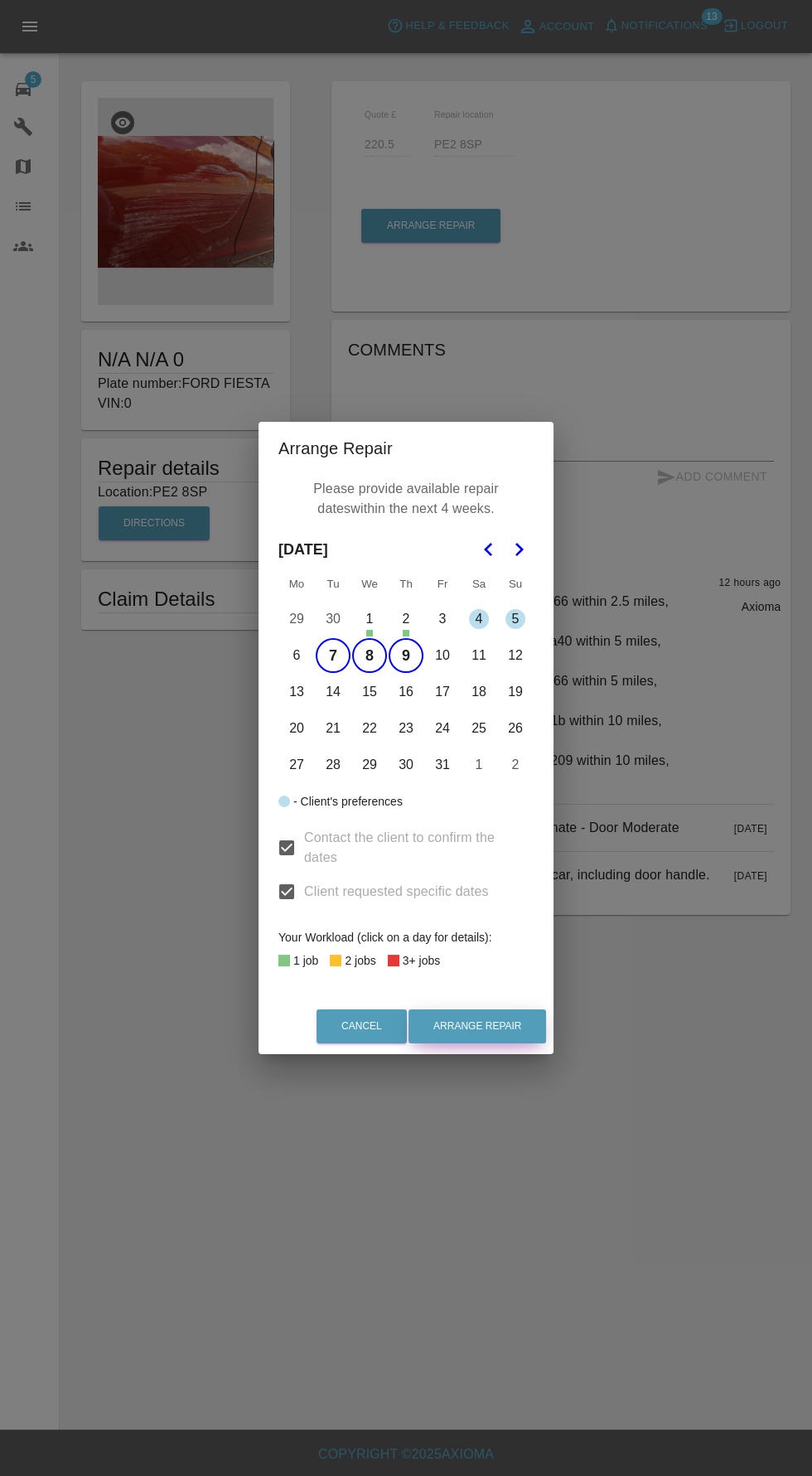
click at [504, 1026] on button "Arrange Repair" at bounding box center [477, 1026] width 138 height 34
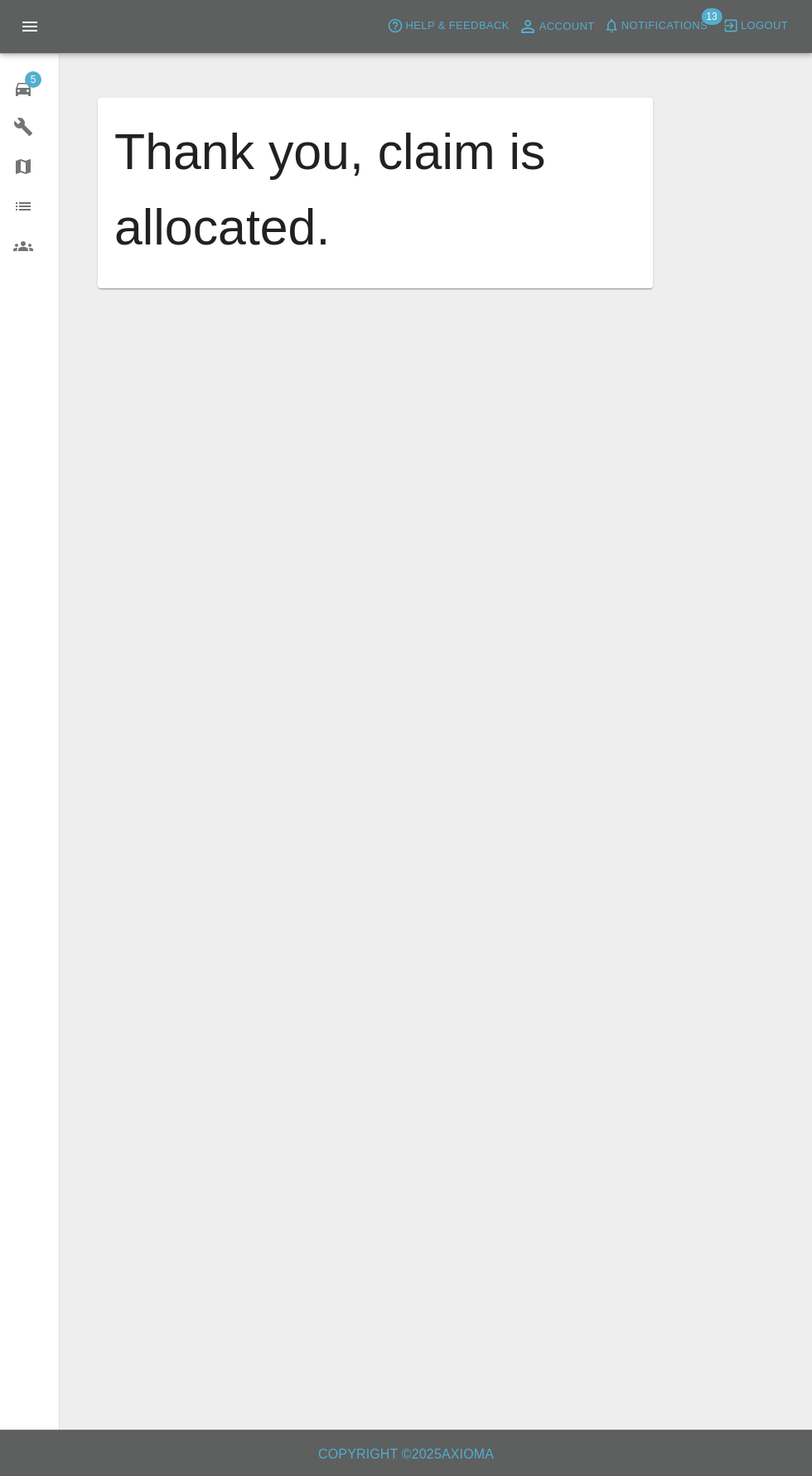
click at [23, 88] on icon at bounding box center [22, 89] width 15 height 14
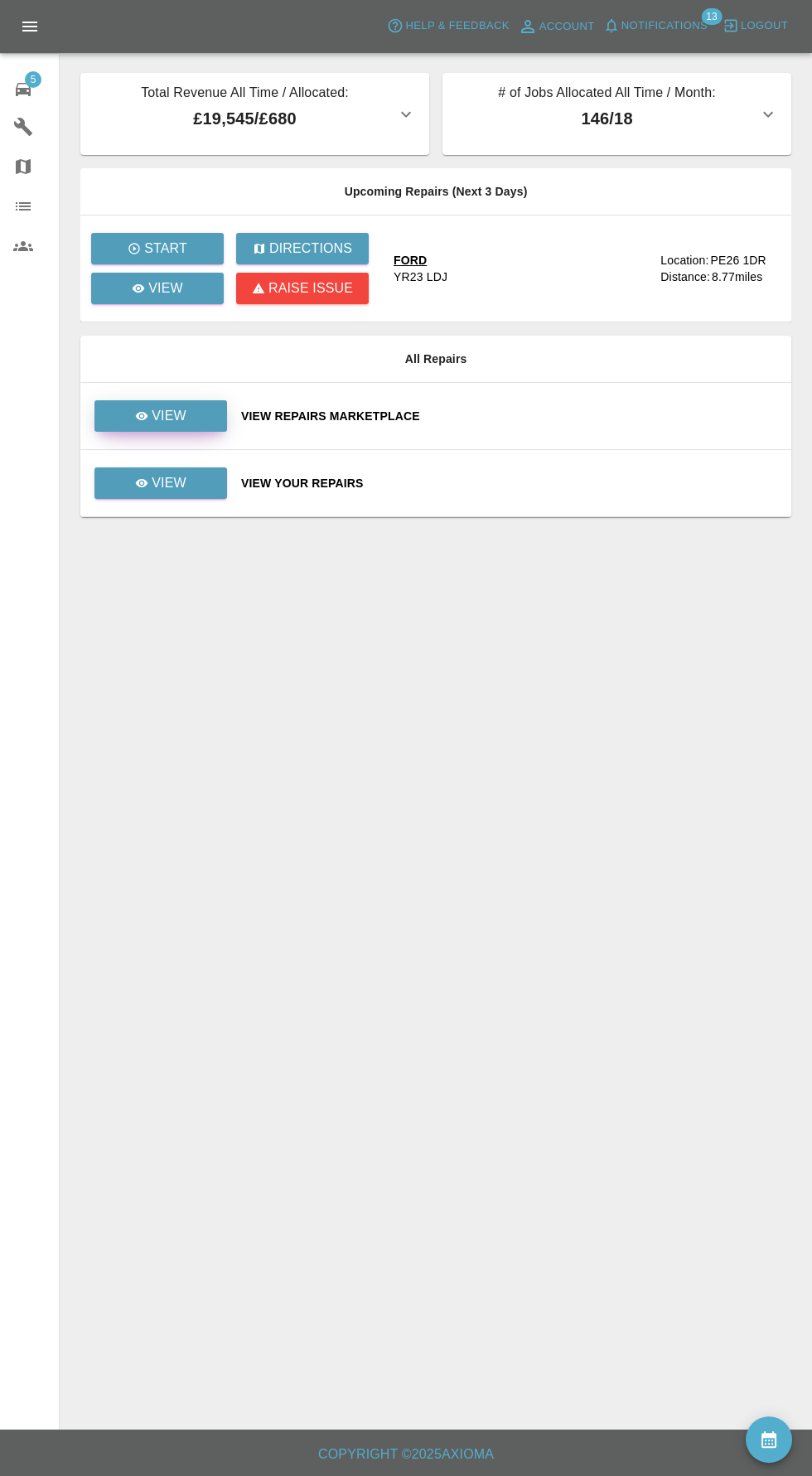
click at [166, 422] on p "View" at bounding box center [169, 416] width 35 height 19
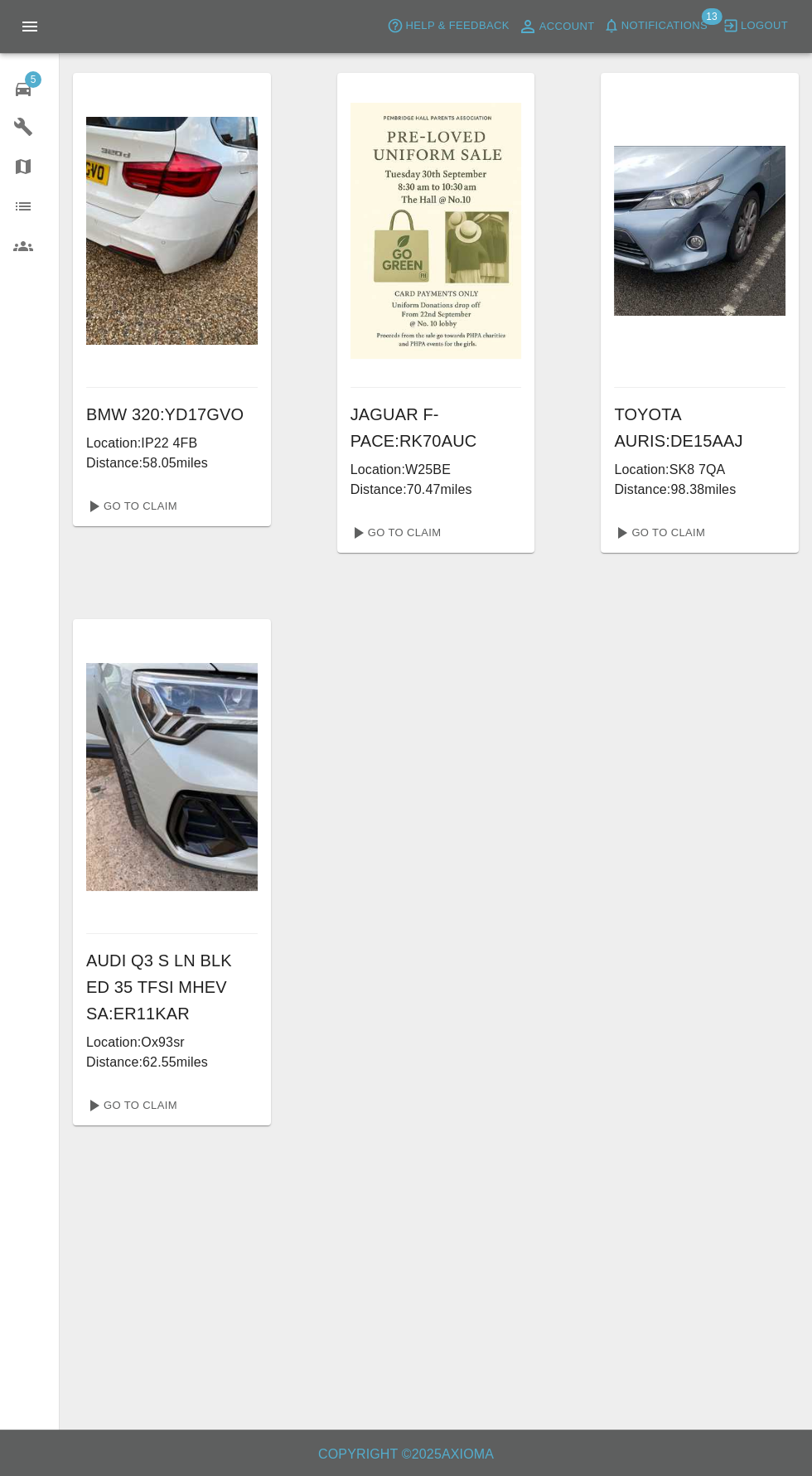
click at [37, 88] on div "5" at bounding box center [37, 87] width 47 height 24
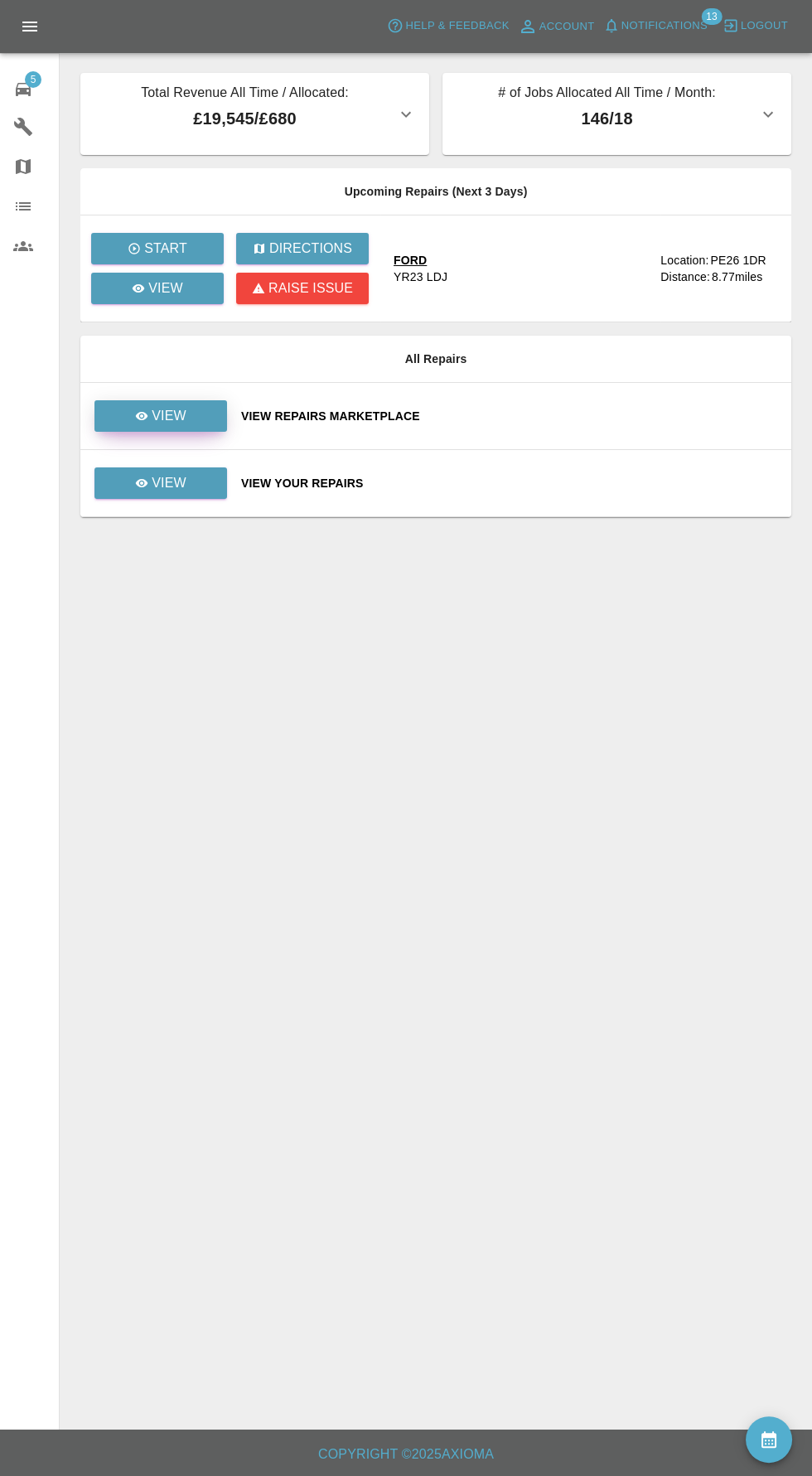
click at [138, 412] on icon at bounding box center [142, 416] width 14 height 14
